Goal: Register for event/course

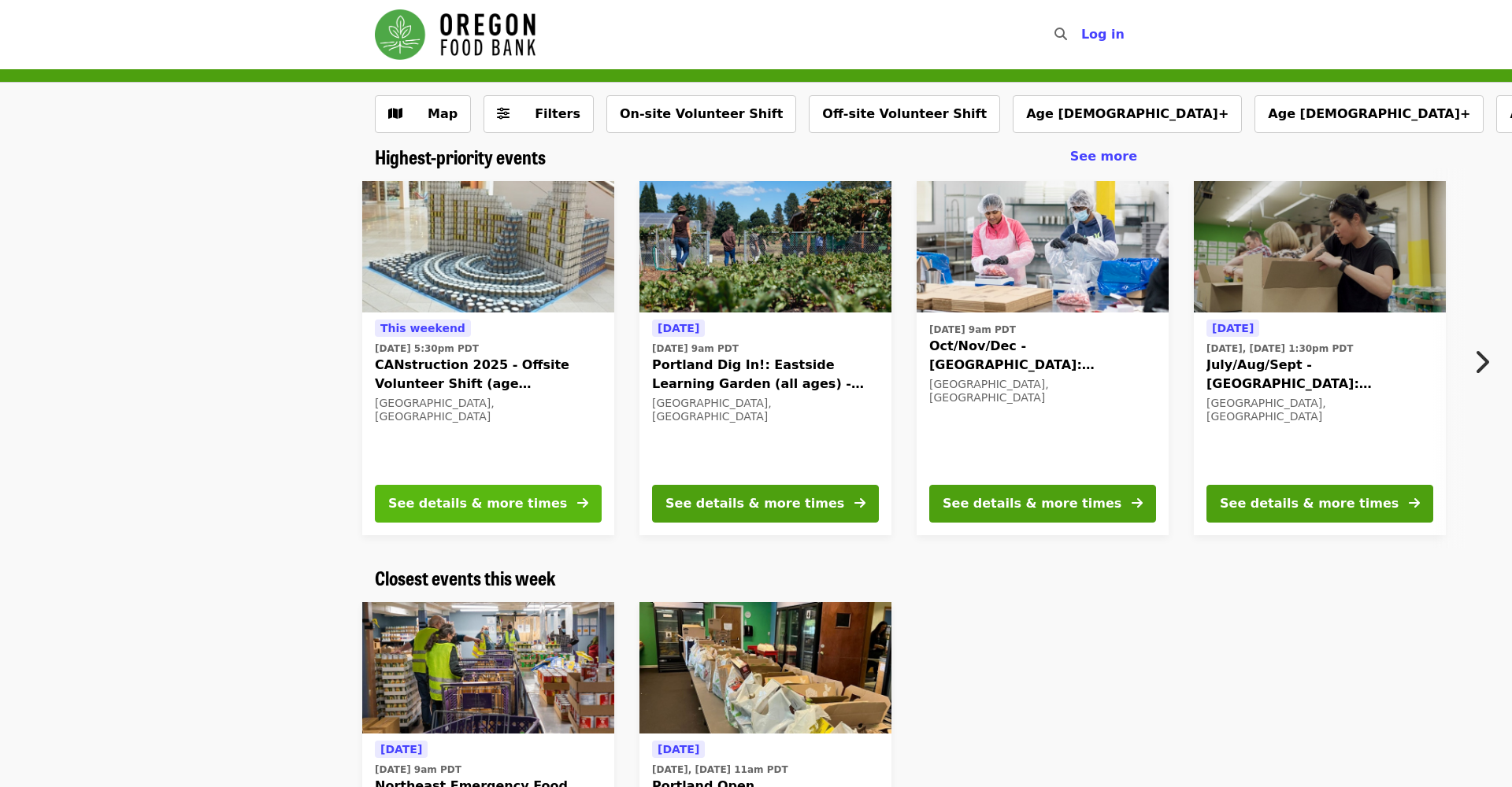
click at [471, 508] on div "See details & more times" at bounding box center [477, 504] width 179 height 19
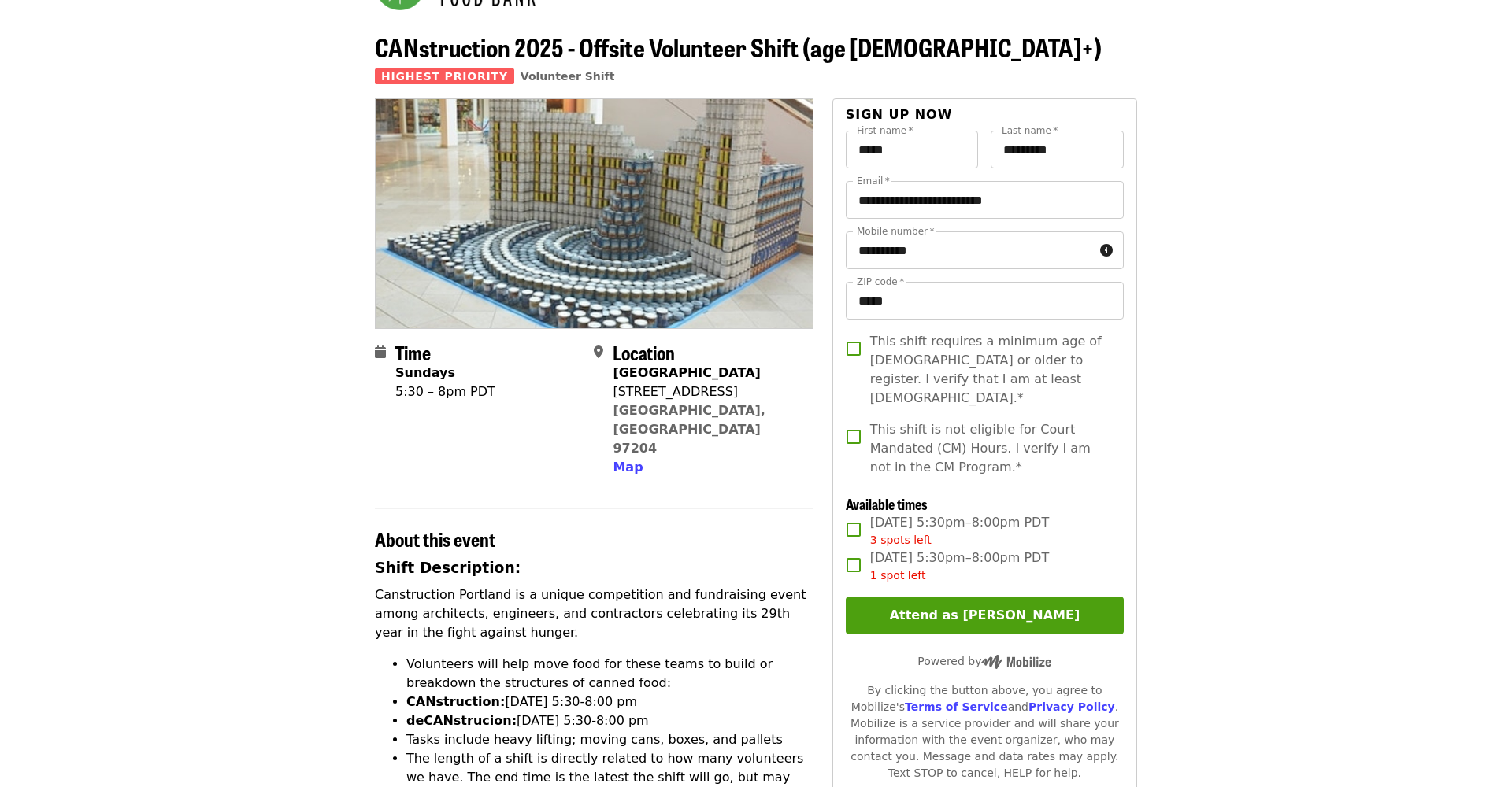
scroll to position [81, 0]
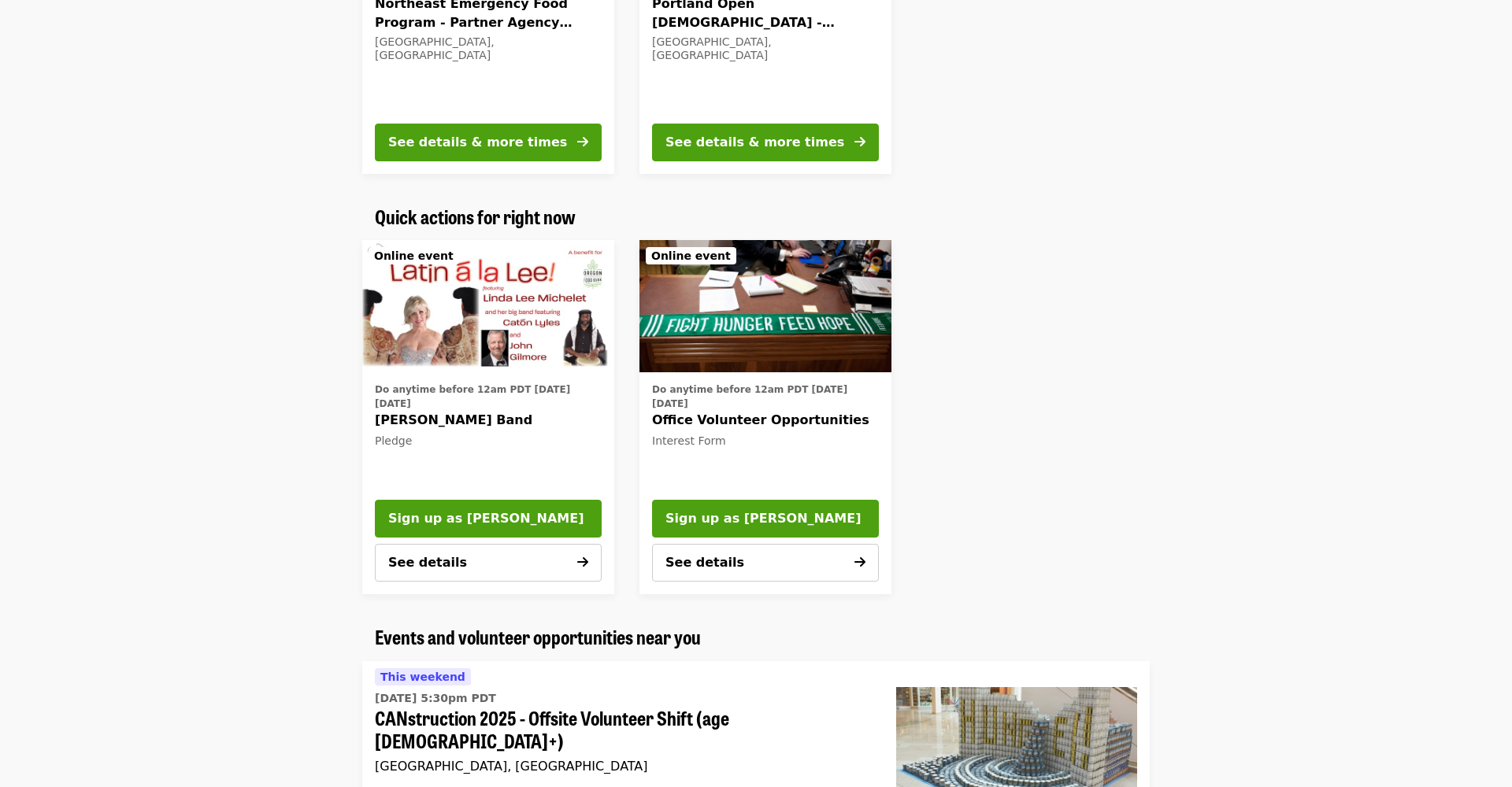
scroll to position [831, 0]
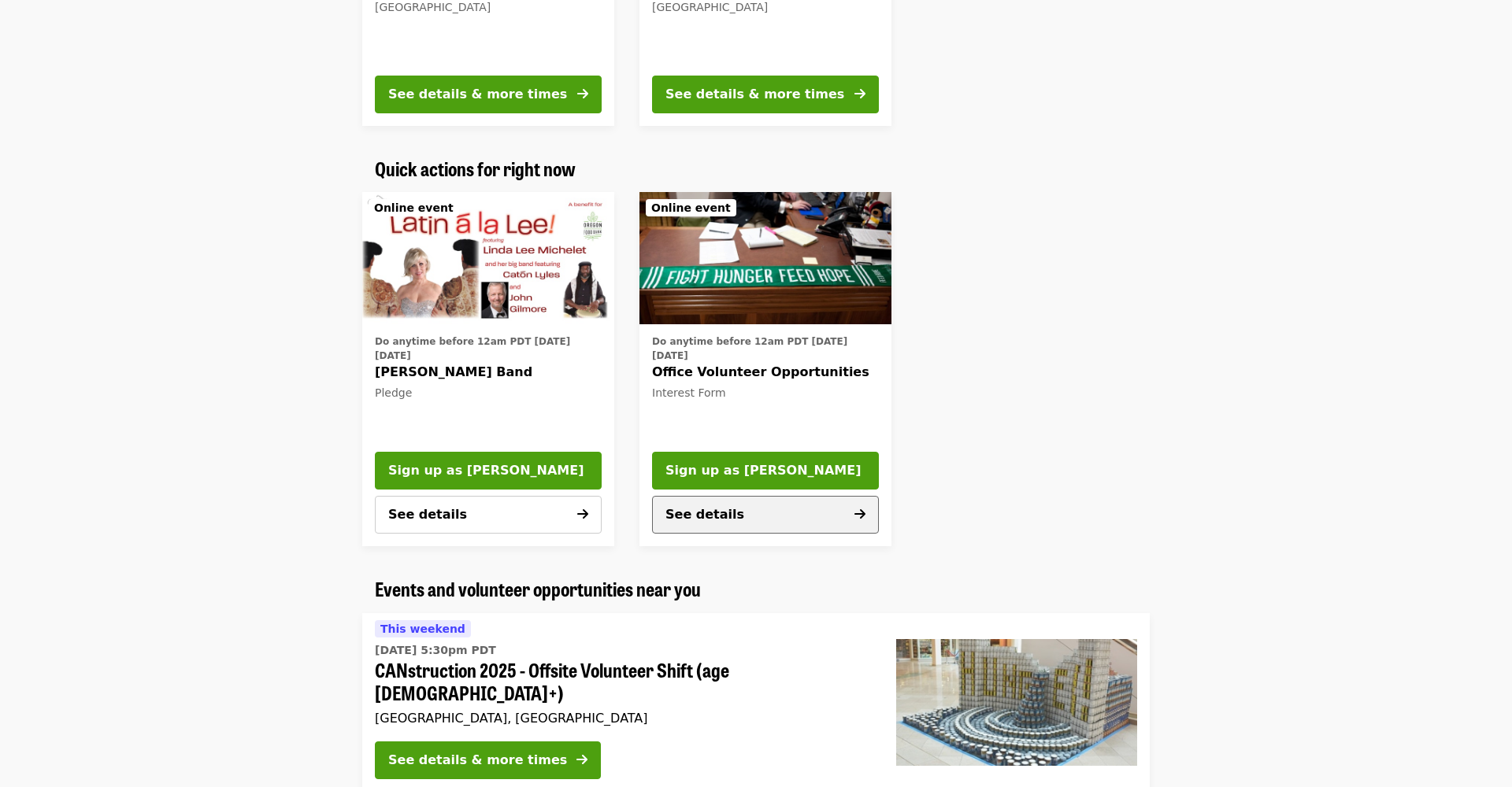
click at [836, 515] on button "See details" at bounding box center [765, 515] width 227 height 38
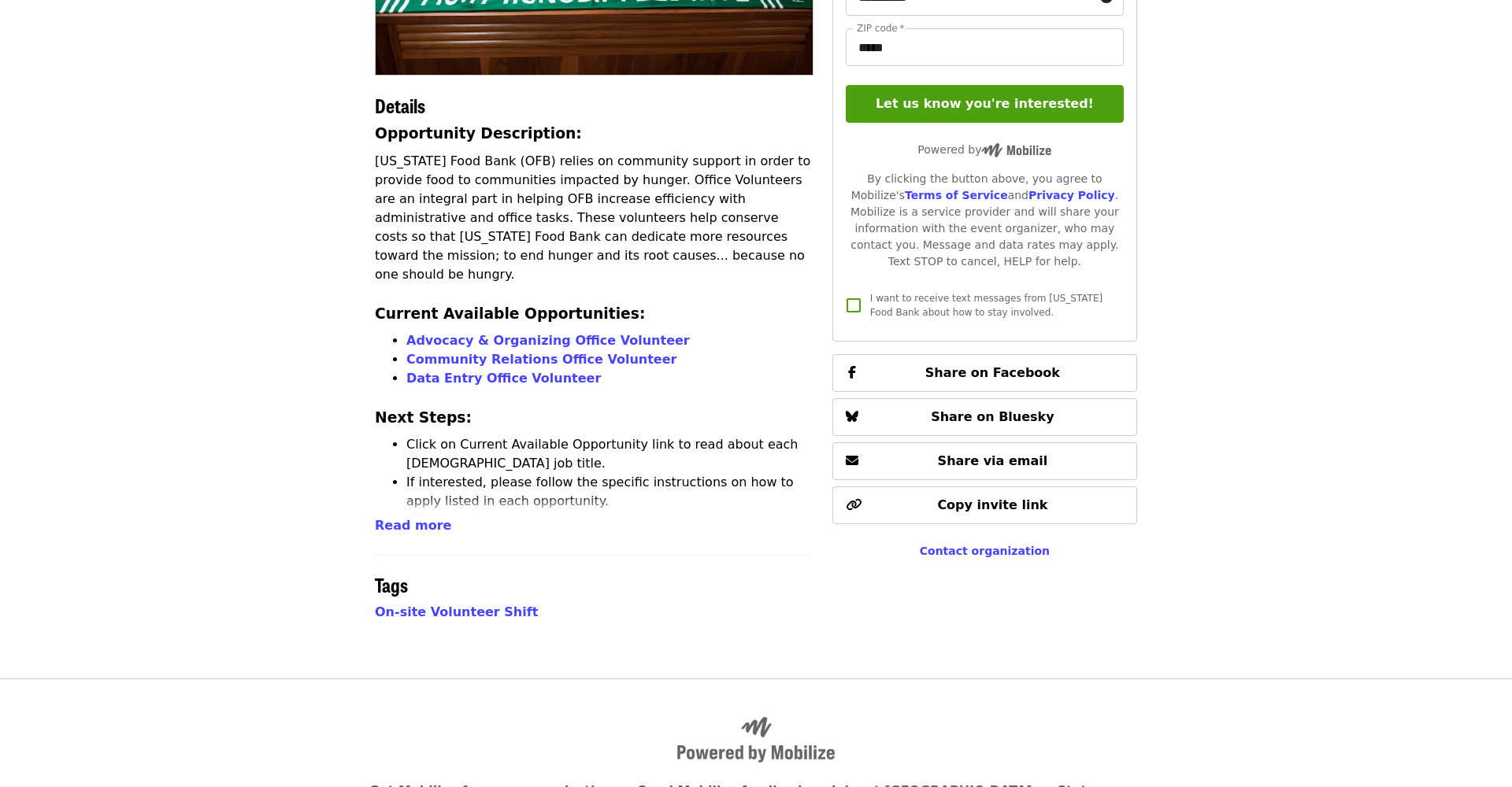
scroll to position [359, 0]
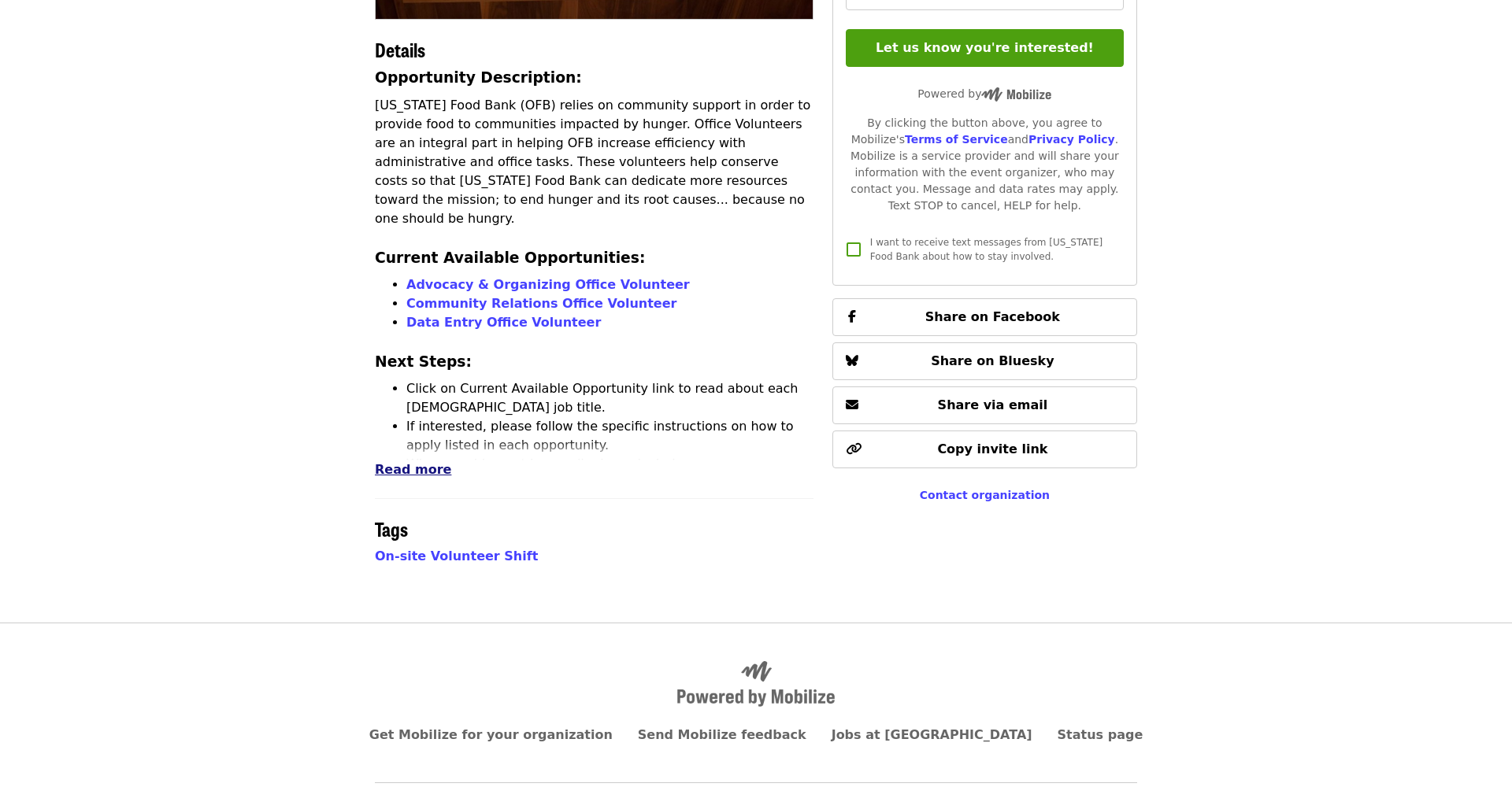
click at [416, 467] on span "Read more" at bounding box center [413, 469] width 76 height 15
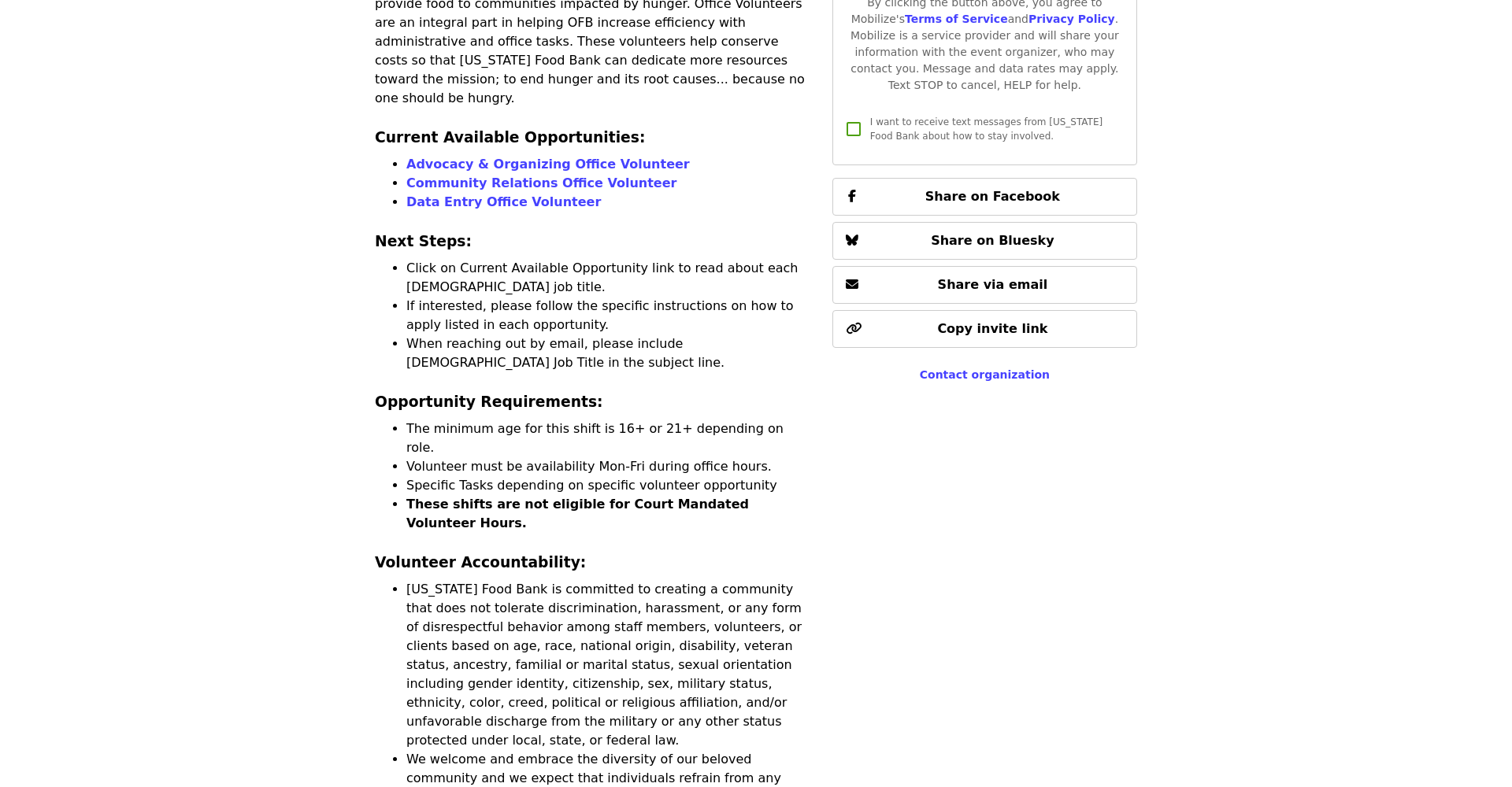
scroll to position [481, 0]
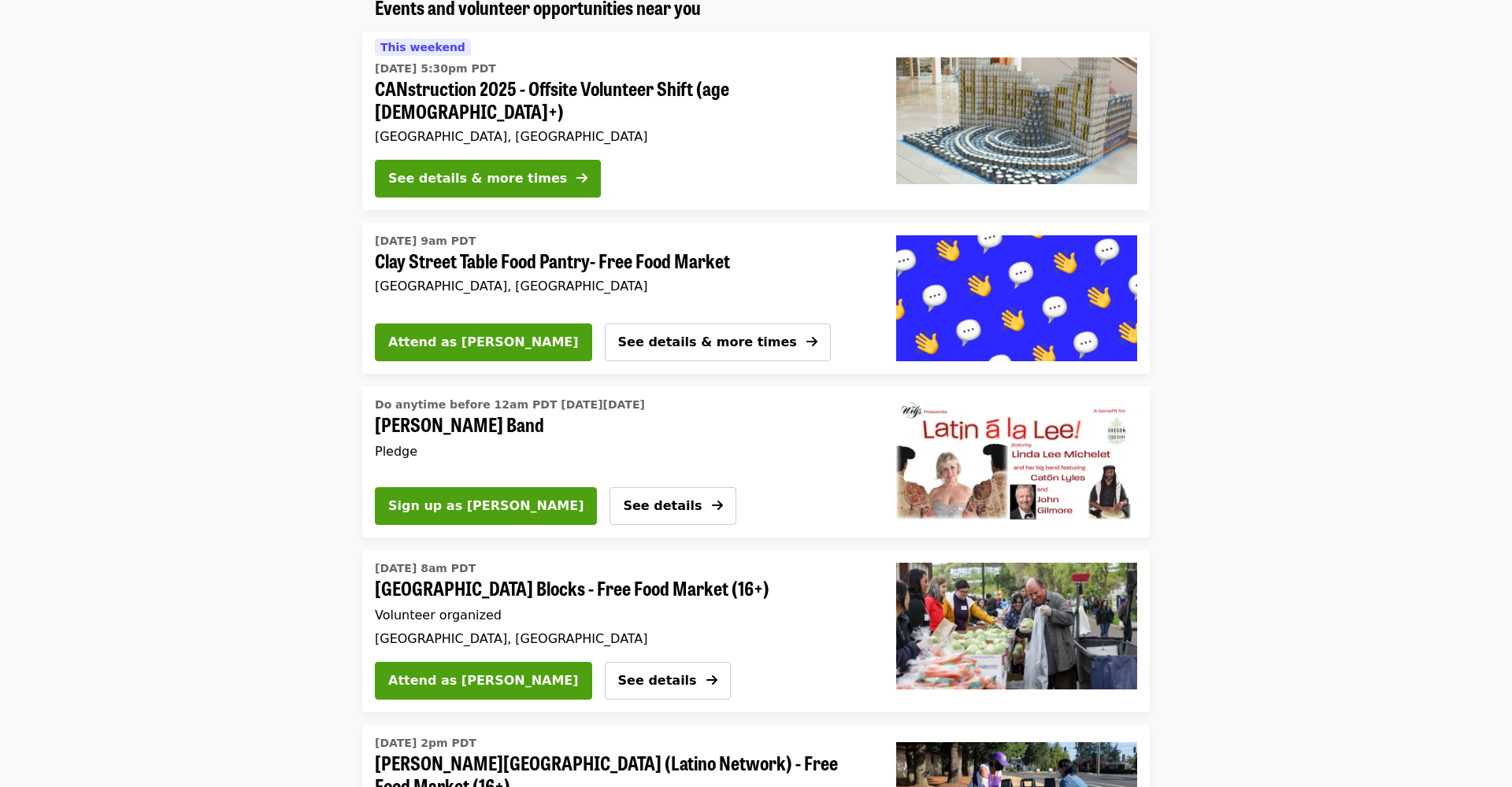
scroll to position [1426, 0]
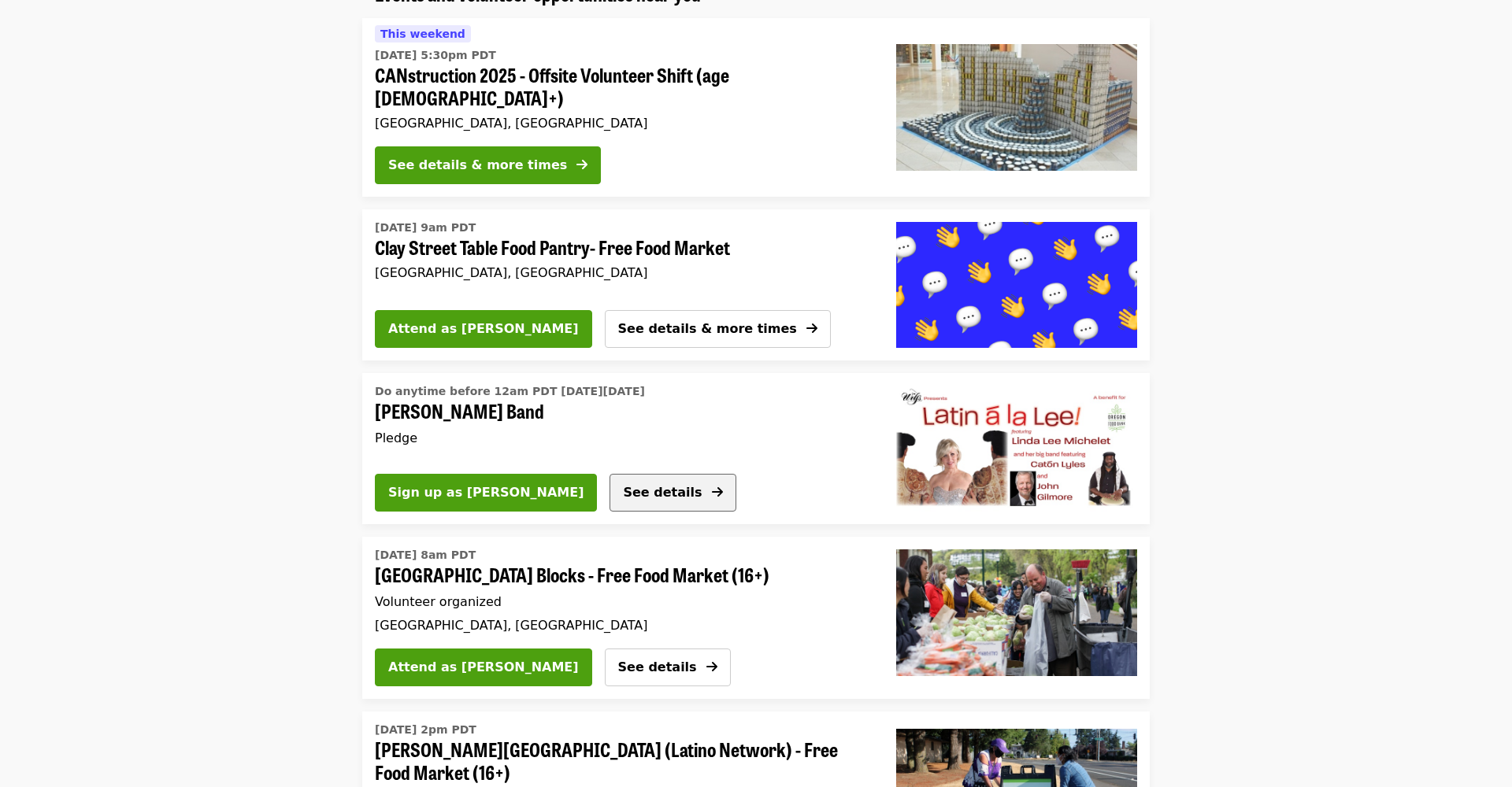
click at [623, 485] on span "See details" at bounding box center [662, 493] width 79 height 15
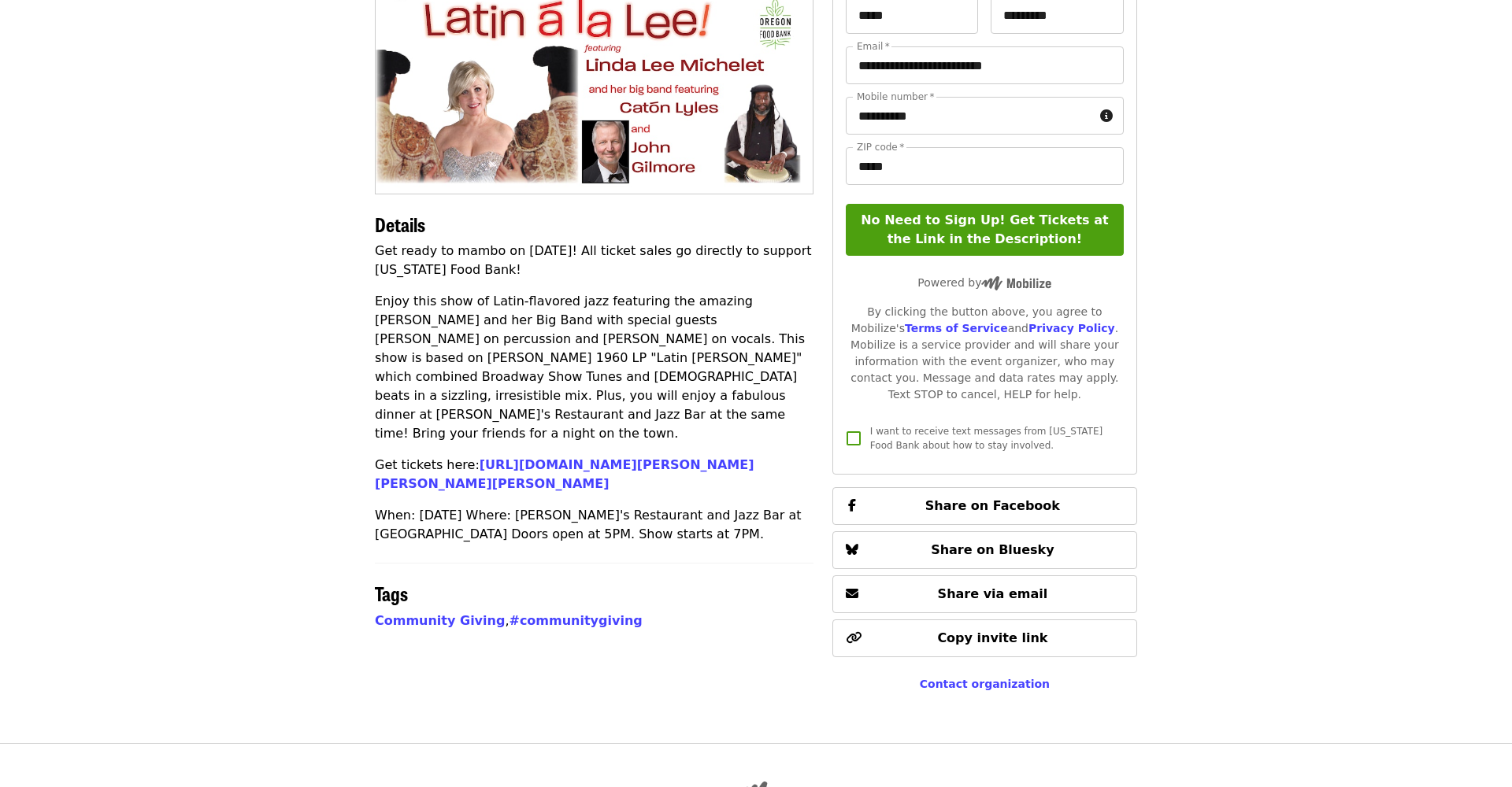
scroll to position [213, 0]
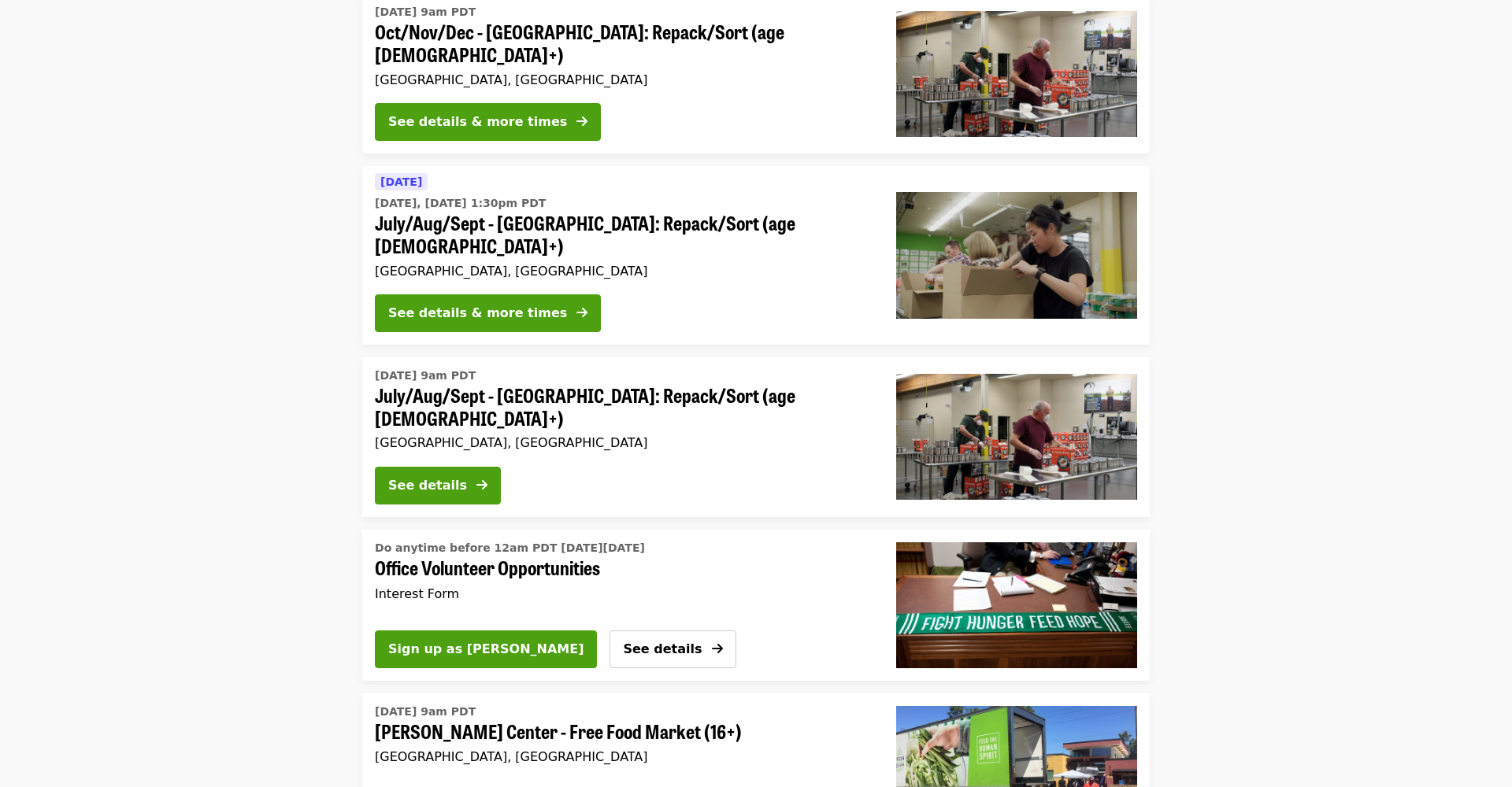
scroll to position [2866, 0]
